Goal: Task Accomplishment & Management: Manage account settings

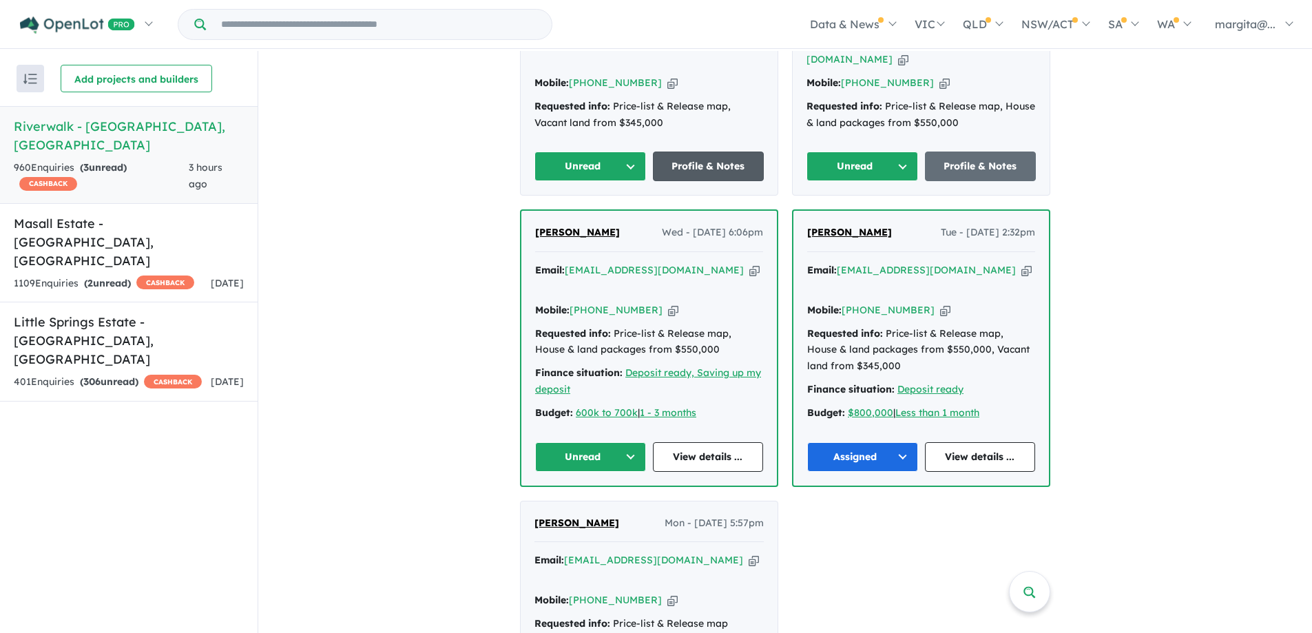
scroll to position [689, 0]
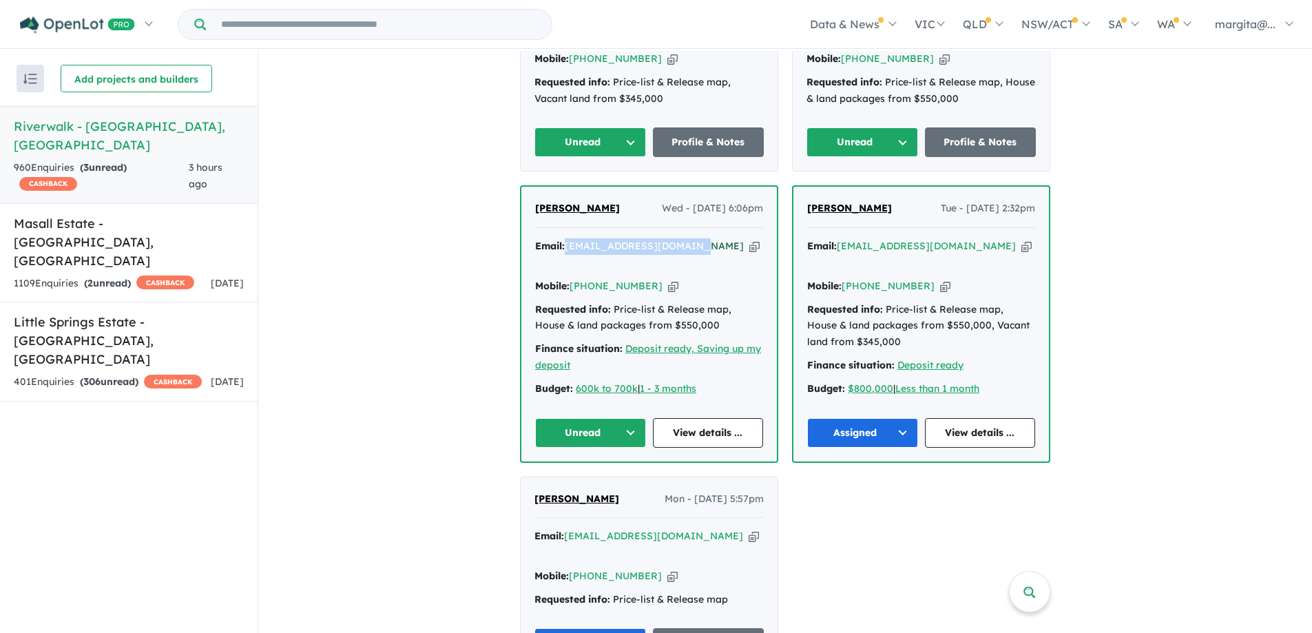
drag, startPoint x: 690, startPoint y: 258, endPoint x: 566, endPoint y: 258, distance: 123.3
click at [566, 258] on div "Email: [EMAIL_ADDRESS][DOMAIN_NAME] Copied!" at bounding box center [649, 254] width 228 height 33
copy a%20Riverwalk%20-%20Werribee"] "[EMAIL_ADDRESS][DOMAIN_NAME]"
drag, startPoint x: 643, startPoint y: 282, endPoint x: 591, endPoint y: 282, distance: 52.4
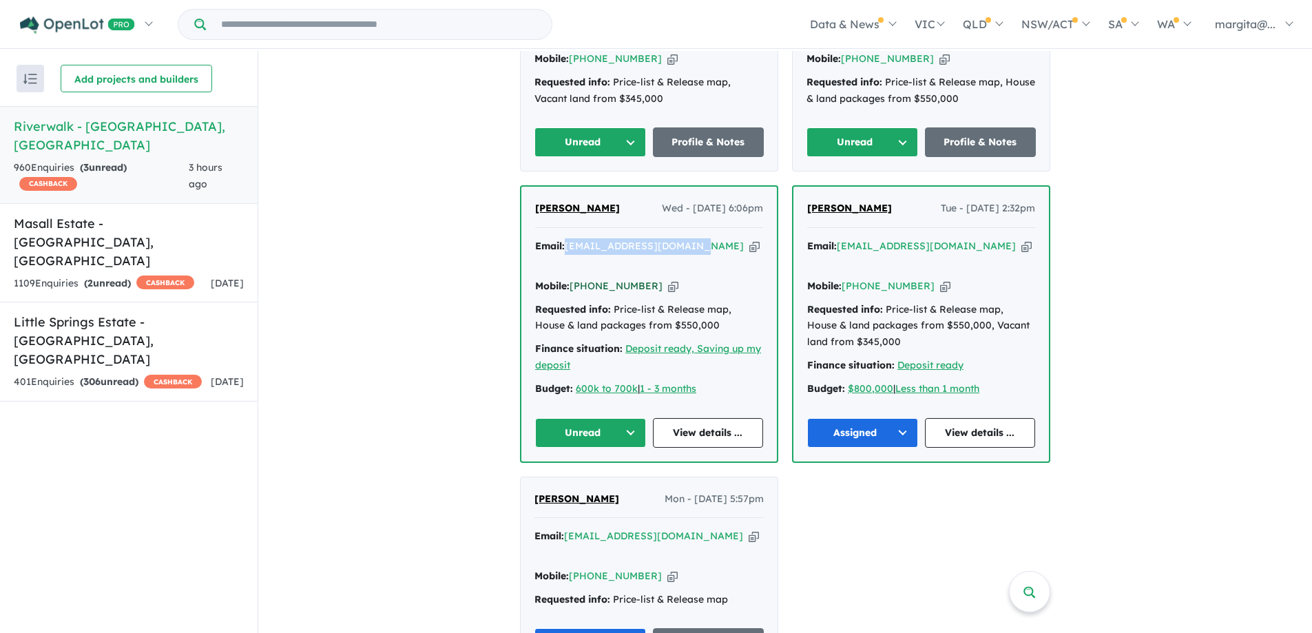
click at [591, 282] on div "Mobile: [PHONE_NUMBER] Copied!" at bounding box center [649, 286] width 228 height 17
copy link "434 719 349"
click at [630, 431] on button "Unread" at bounding box center [590, 433] width 111 height 30
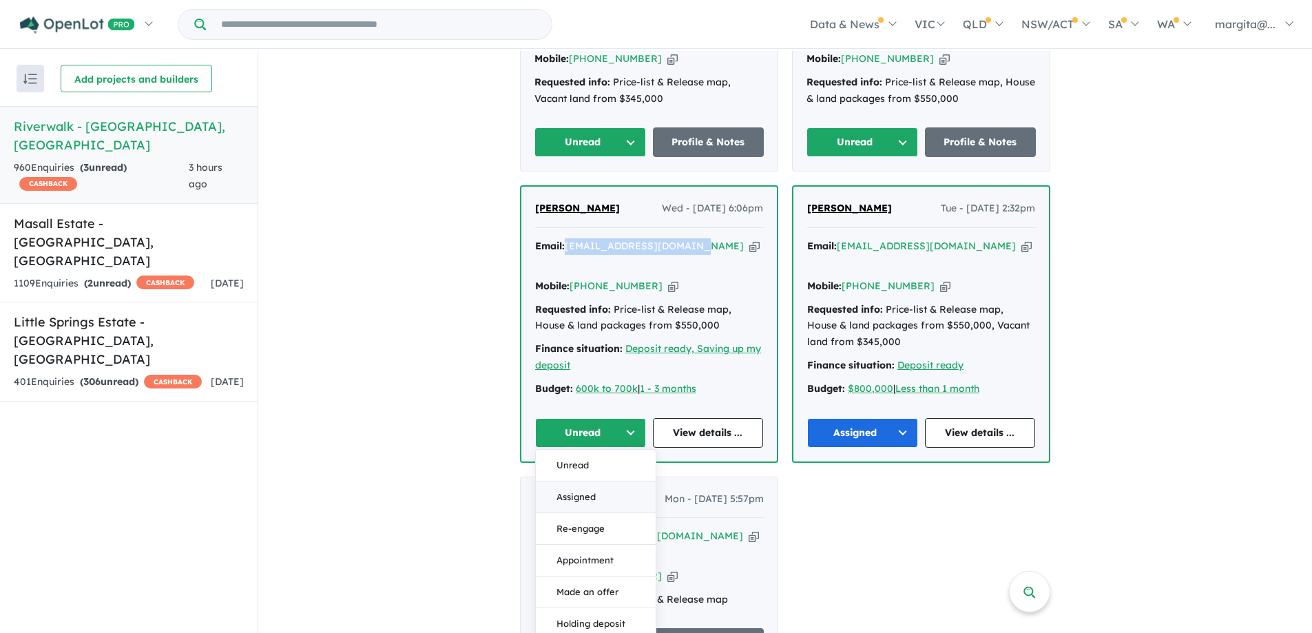
click at [582, 493] on button "Assigned" at bounding box center [596, 498] width 120 height 32
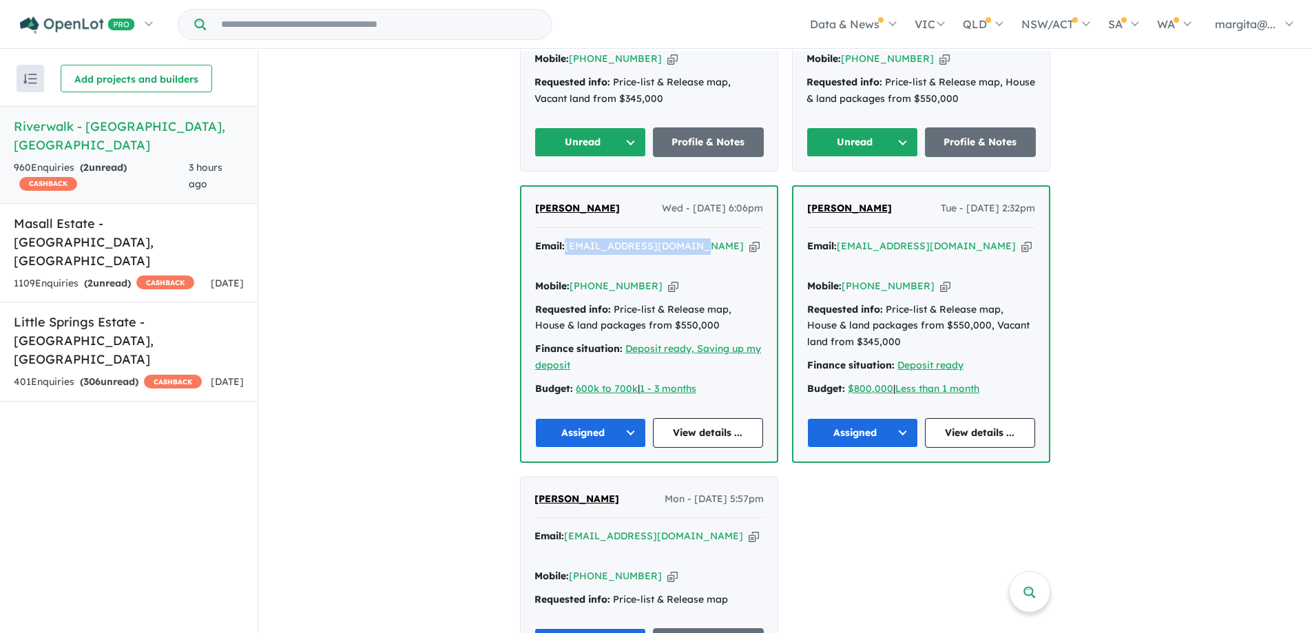
drag, startPoint x: 689, startPoint y: 261, endPoint x: 564, endPoint y: 262, distance: 124.7
click at [564, 262] on div "Email: [EMAIL_ADDRESS][DOMAIN_NAME] Copied!" at bounding box center [649, 254] width 228 height 33
copy a%20Riverwalk%20-%20Werribee"] "[EMAIL_ADDRESS][DOMAIN_NAME]"
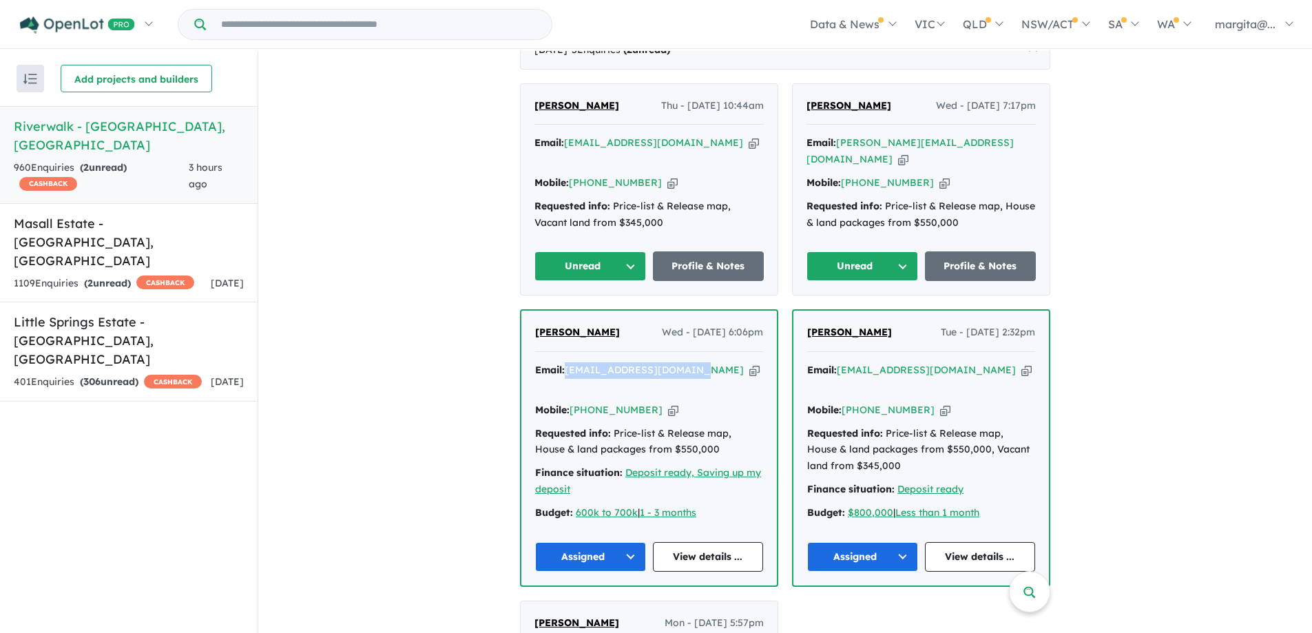
scroll to position [482, 0]
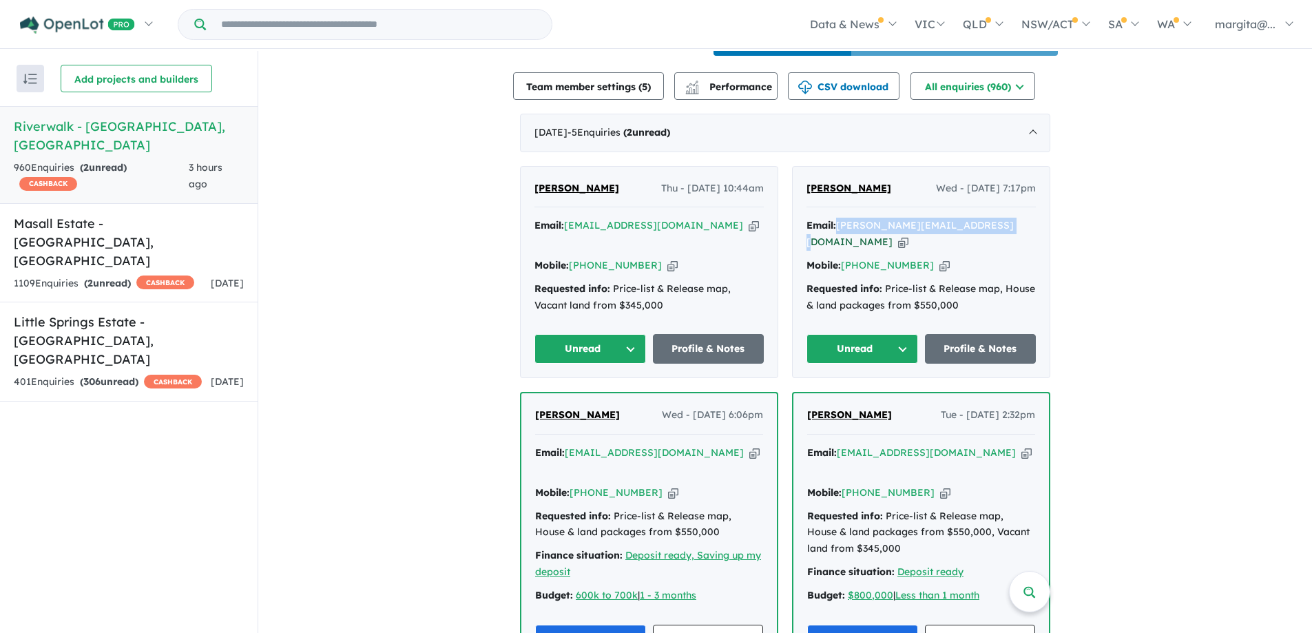
drag, startPoint x: 991, startPoint y: 239, endPoint x: 838, endPoint y: 239, distance: 152.9
click at [838, 239] on div "Email: [PERSON_NAME][EMAIL_ADDRESS][DOMAIN_NAME] Copied!" at bounding box center [921, 234] width 229 height 33
copy a%20Riverwalk%20-%20Werribee"] "[PERSON_NAME][EMAIL_ADDRESS][DOMAIN_NAME]"
drag, startPoint x: 900, startPoint y: 203, endPoint x: 799, endPoint y: 196, distance: 101.5
click at [799, 196] on div "[PERSON_NAME] Wed - [DATE] 7:17pm Email: [PERSON_NAME][EMAIL_ADDRESS][DOMAIN_NA…" at bounding box center [921, 273] width 257 height 212
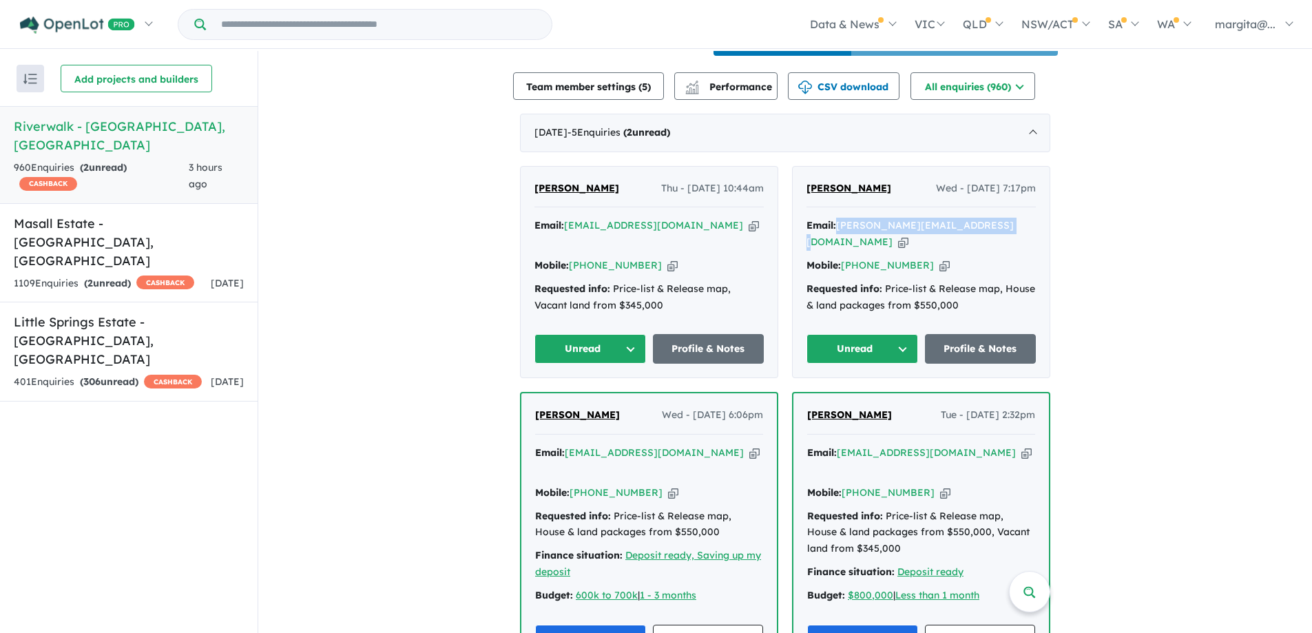
copy span "[PERSON_NAME]"
drag, startPoint x: 913, startPoint y: 279, endPoint x: 861, endPoint y: 278, distance: 51.7
click at [861, 274] on div "Mobile: [PHONE_NUMBER] Copied!" at bounding box center [921, 266] width 229 height 17
copy link "411 793 379"
click at [909, 350] on button "Unread" at bounding box center [863, 349] width 112 height 30
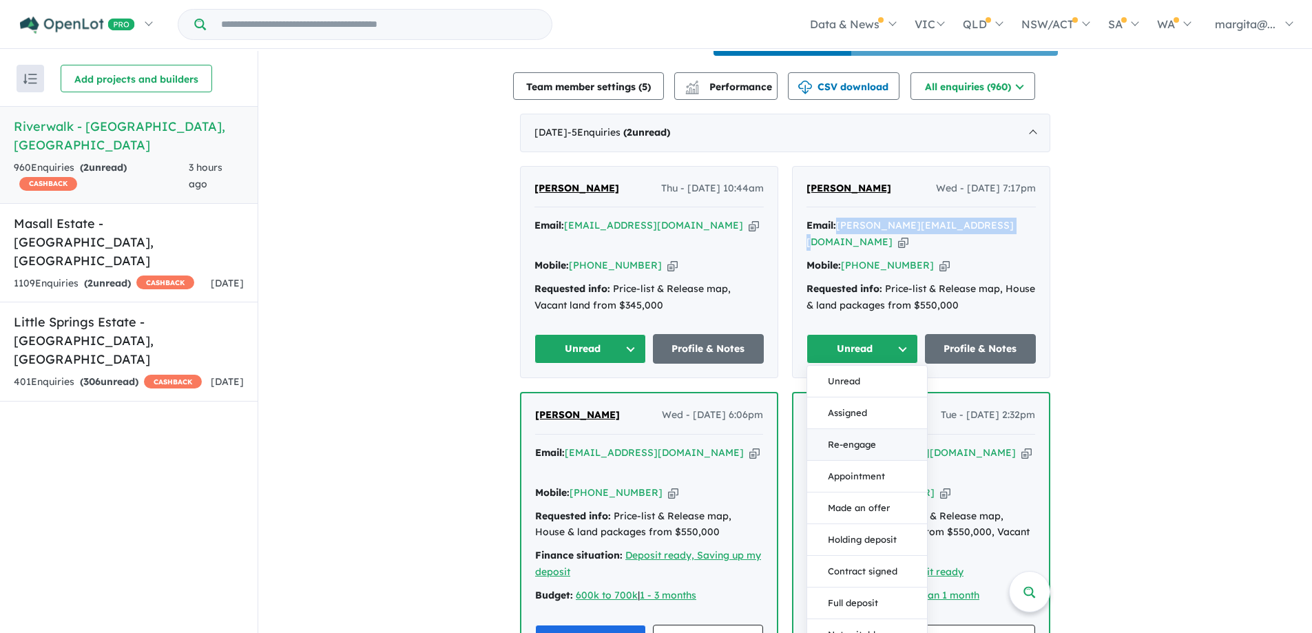
click at [848, 458] on button "Re-engage" at bounding box center [867, 445] width 120 height 32
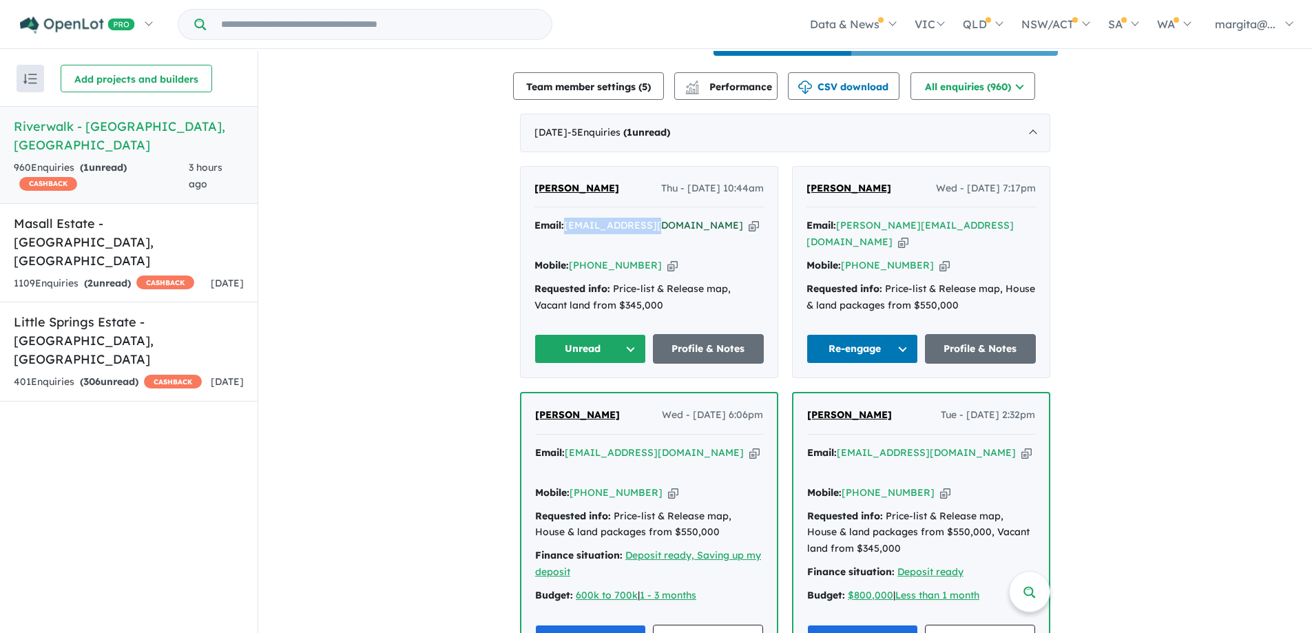
drag, startPoint x: 665, startPoint y: 236, endPoint x: 566, endPoint y: 238, distance: 99.2
click at [566, 238] on div "Email: [EMAIL_ADDRESS][DOMAIN_NAME] Copied!" at bounding box center [649, 234] width 229 height 33
copy a%20Riverwalk%20-%20Werribee"] "[EMAIL_ADDRESS][DOMAIN_NAME]"
drag, startPoint x: 609, startPoint y: 198, endPoint x: 526, endPoint y: 202, distance: 83.4
click at [526, 202] on div "Soiatan Dawoo Thu - [DATE] 10:44am Email: [EMAIL_ADDRESS][DOMAIN_NAME] Copied! …" at bounding box center [649, 273] width 257 height 212
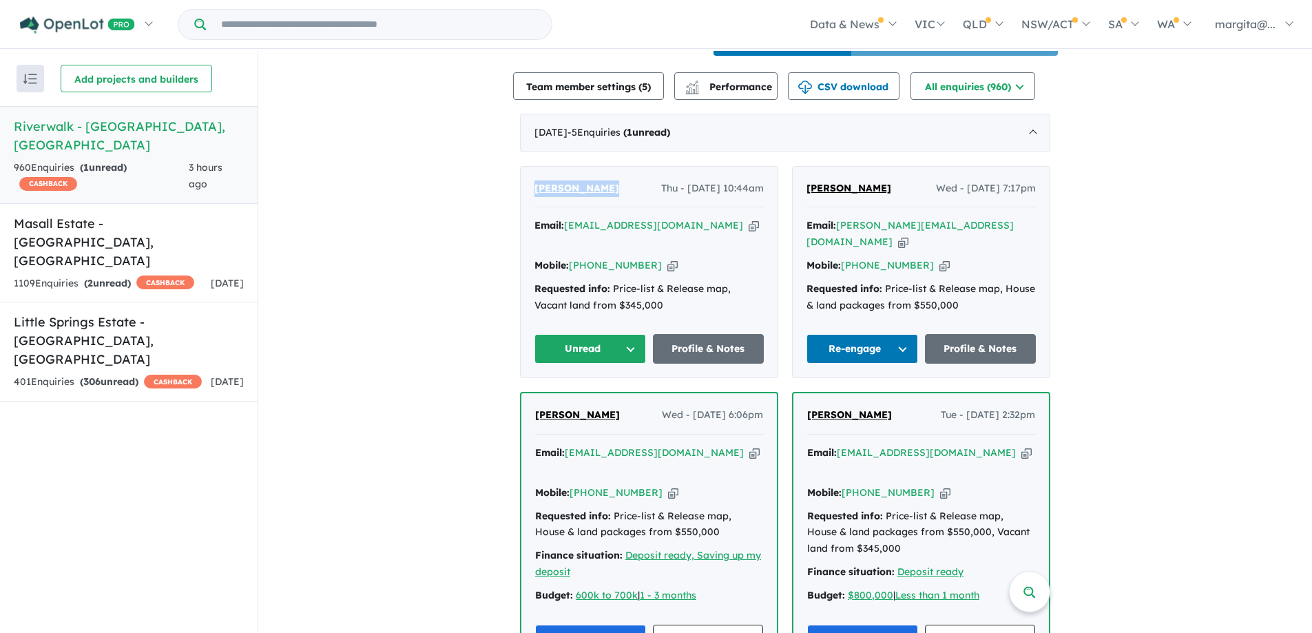
copy span "[PERSON_NAME]"
click at [626, 359] on button "Unread" at bounding box center [591, 349] width 112 height 30
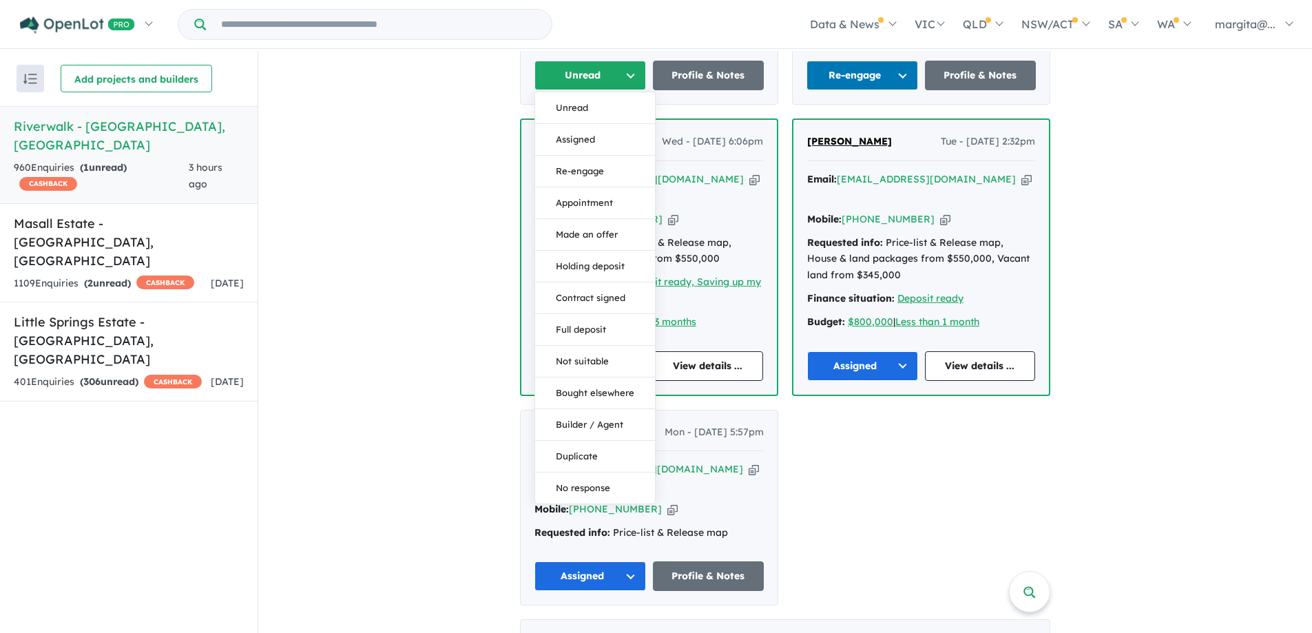
scroll to position [758, 0]
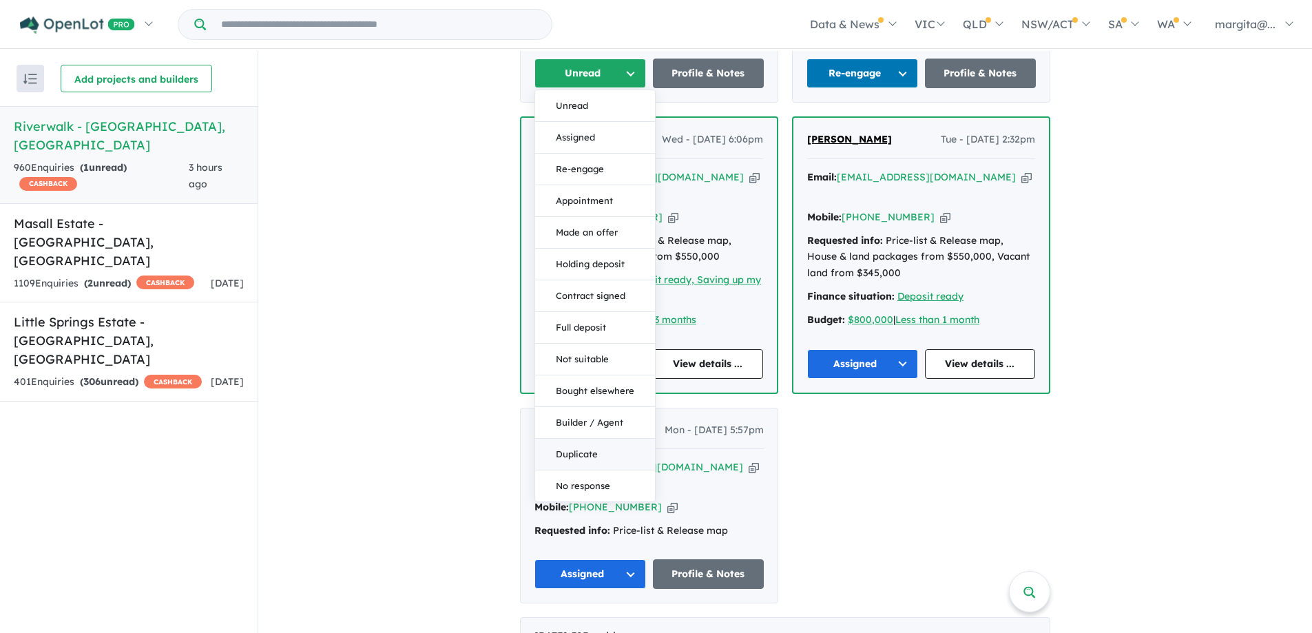
click at [584, 464] on button "Duplicate" at bounding box center [595, 455] width 120 height 32
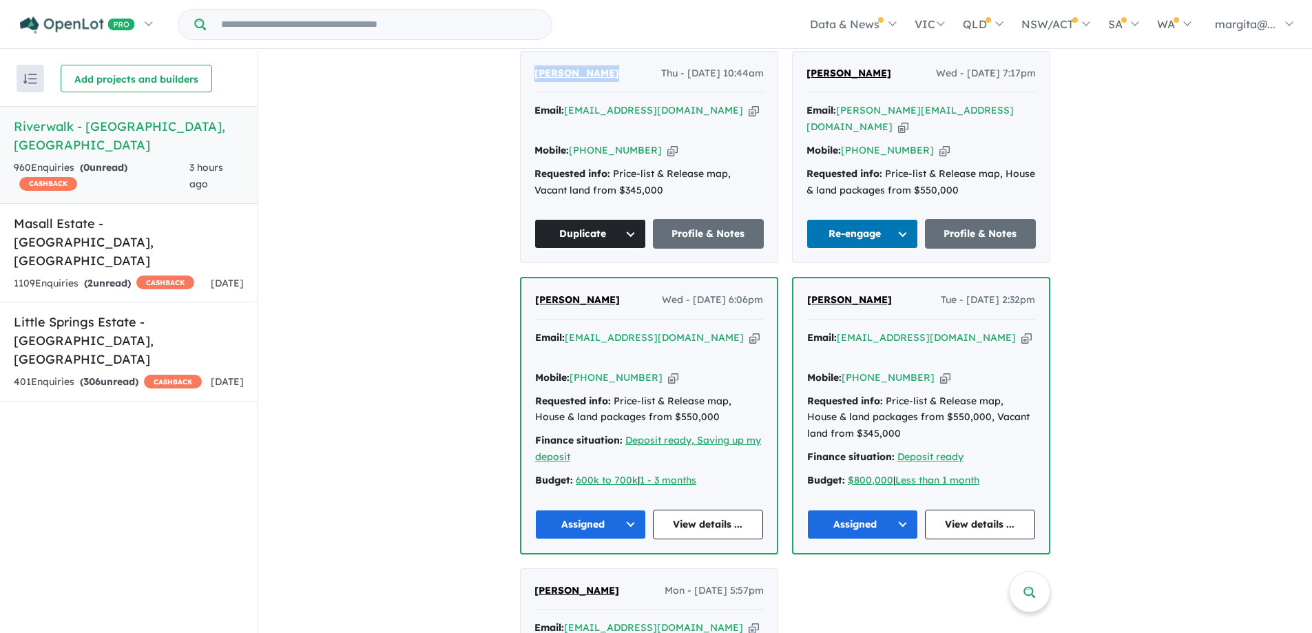
scroll to position [551, 0]
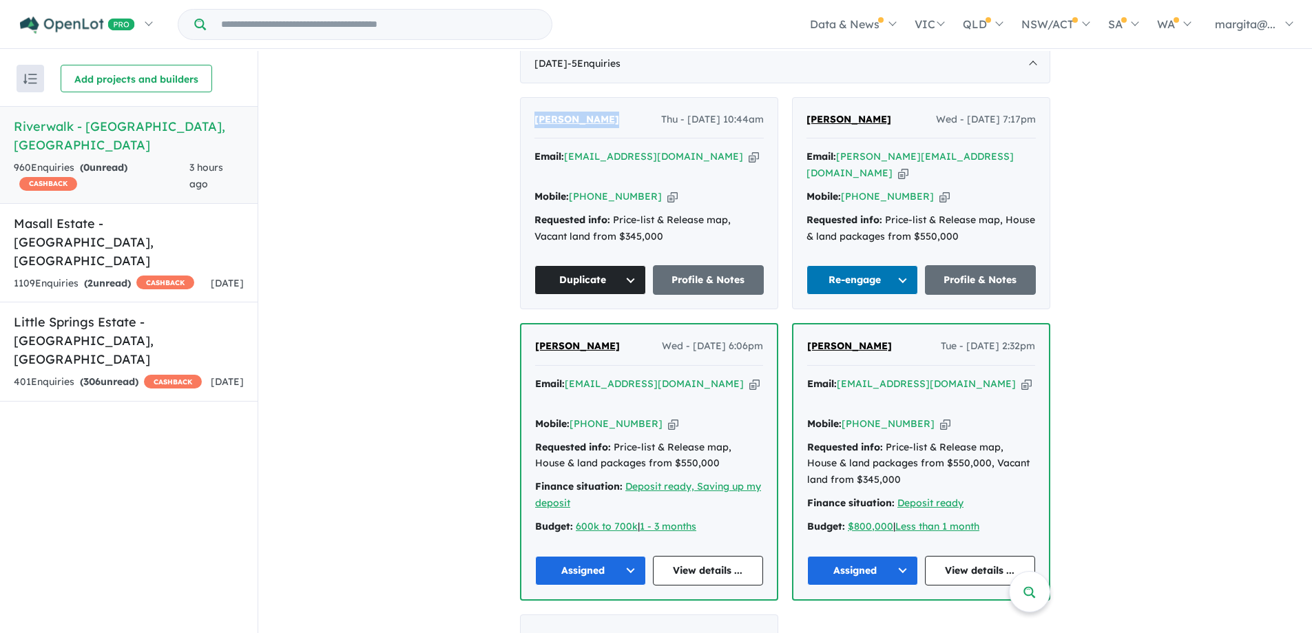
click at [898, 295] on button "Re-engage" at bounding box center [863, 280] width 112 height 30
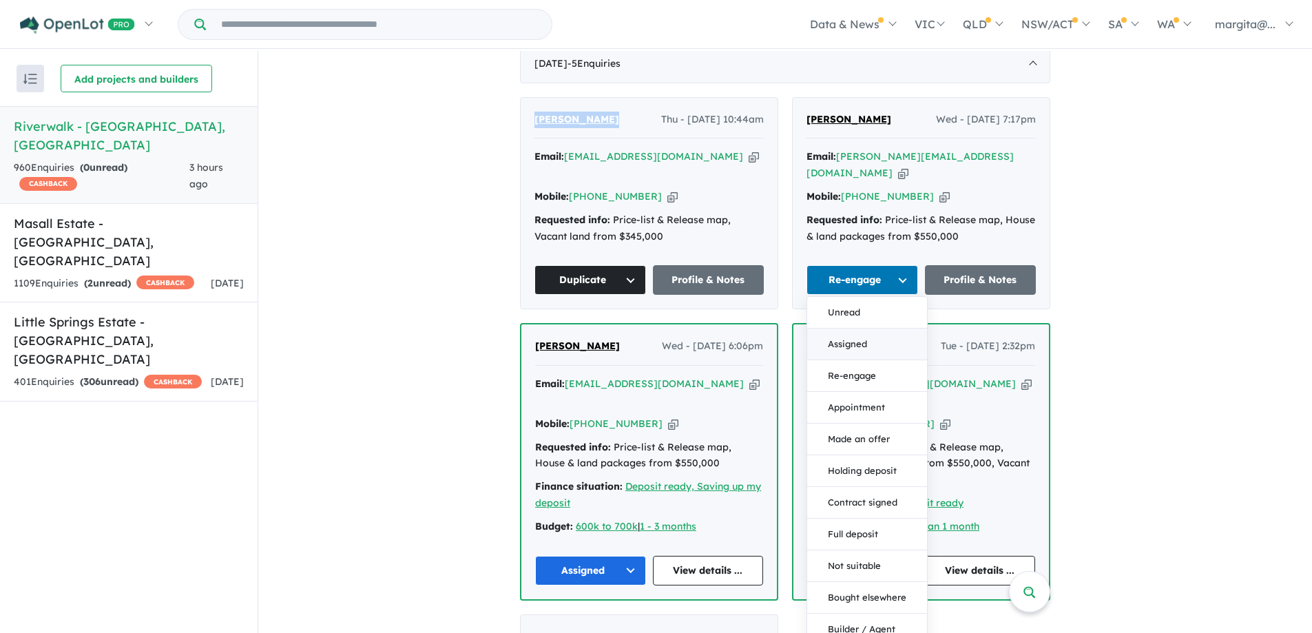
click at [854, 358] on button "Assigned" at bounding box center [867, 345] width 120 height 32
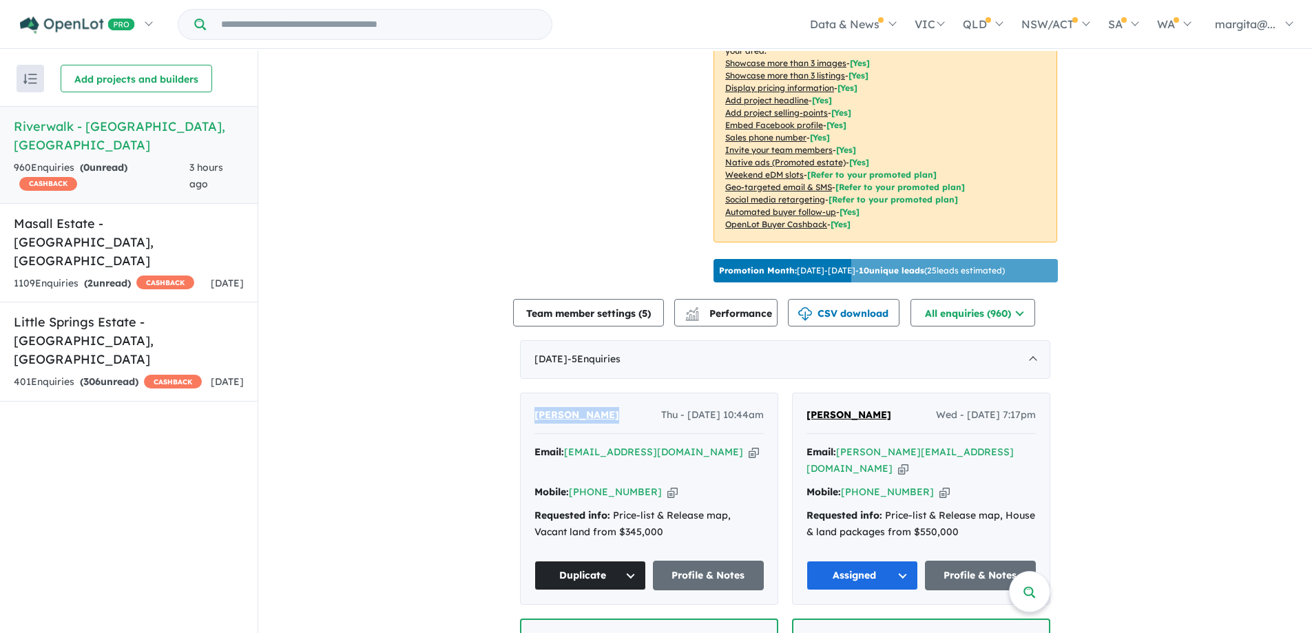
scroll to position [69, 0]
